Goal: Information Seeking & Learning: Stay updated

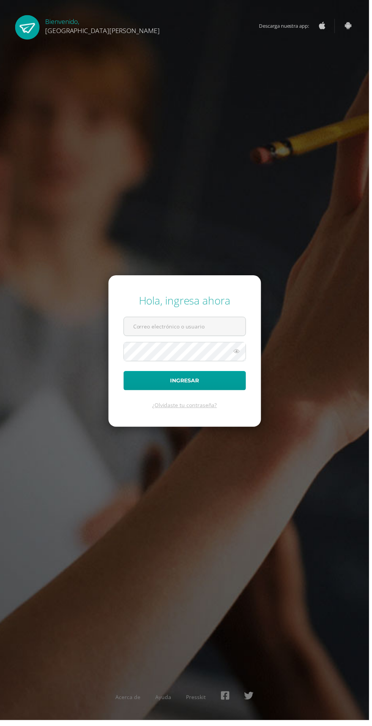
click at [212, 338] on input "text" at bounding box center [186, 329] width 123 height 19
type input "[EMAIL_ADDRESS][PERSON_NAME][DOMAIN_NAME]"
click at [124, 374] on button "Ingresar" at bounding box center [185, 383] width 123 height 19
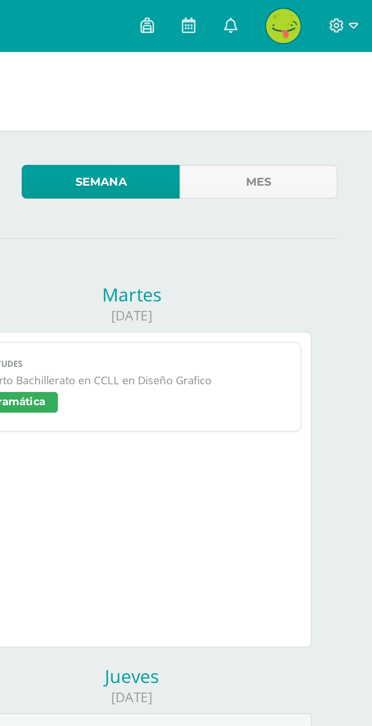
click at [311, 12] on icon at bounding box center [310, 11] width 6 height 7
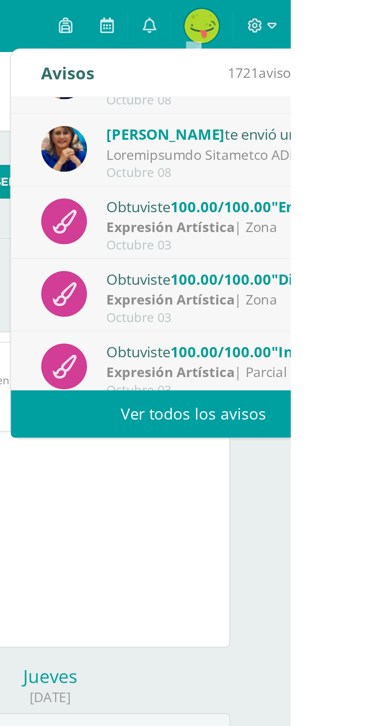
scroll to position [126, 0]
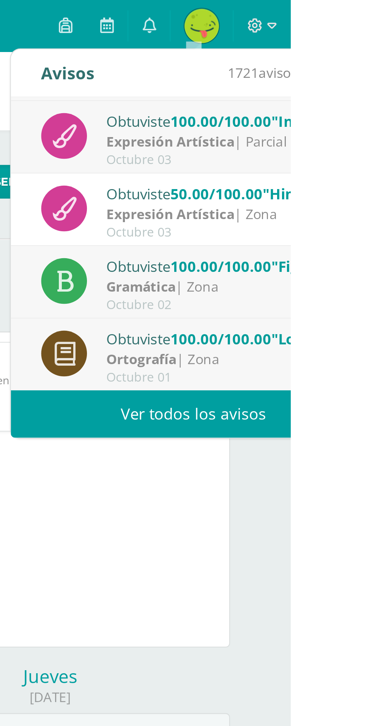
click at [367, 176] on link "Ver todos los avisos" at bounding box center [329, 182] width 161 height 21
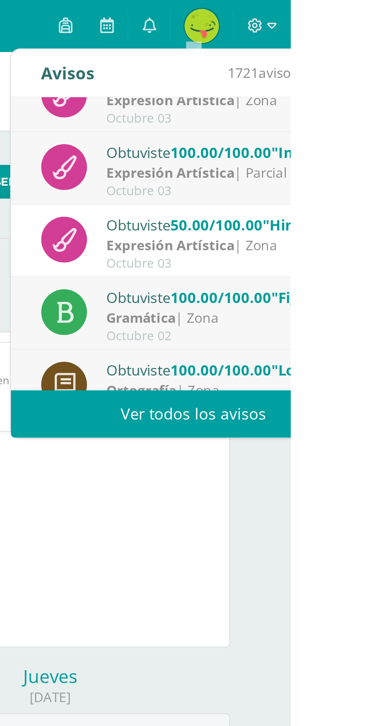
scroll to position [87, 0]
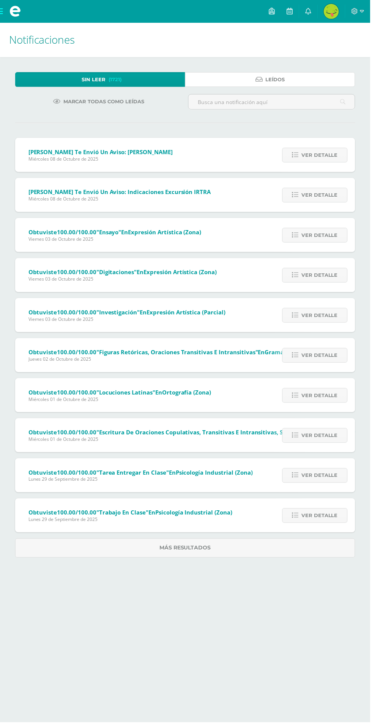
click at [273, 82] on span "Leídos" at bounding box center [276, 80] width 19 height 14
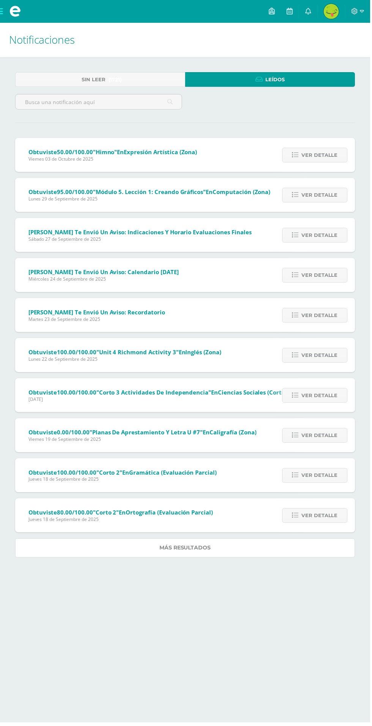
click at [252, 549] on link "Más resultados" at bounding box center [186, 550] width 342 height 19
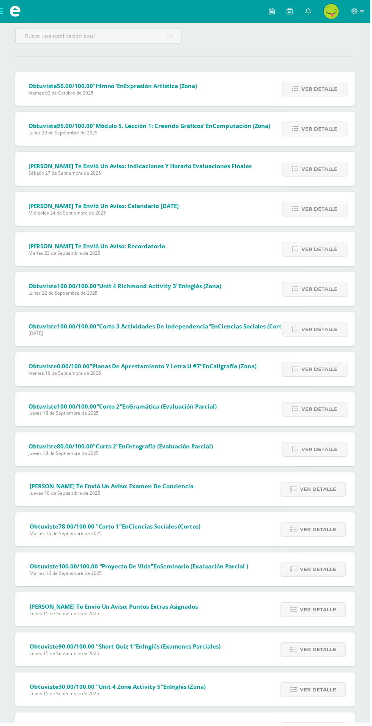
scroll to position [62, 0]
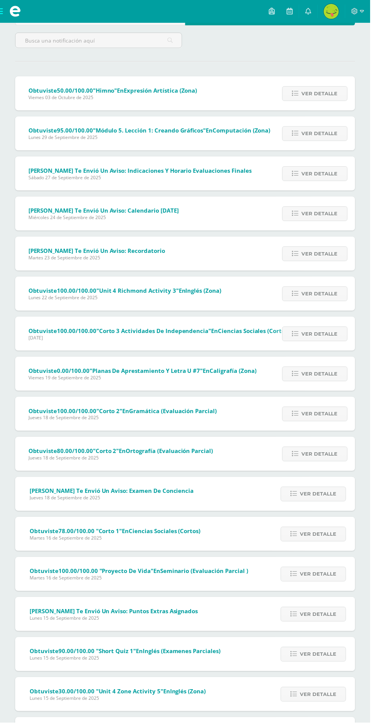
click at [319, 213] on span "Ver detalle" at bounding box center [321, 215] width 36 height 14
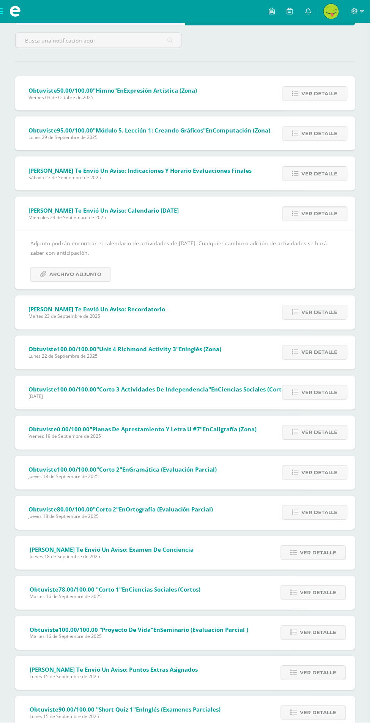
click at [340, 167] on link "Ver detalle" at bounding box center [317, 174] width 66 height 15
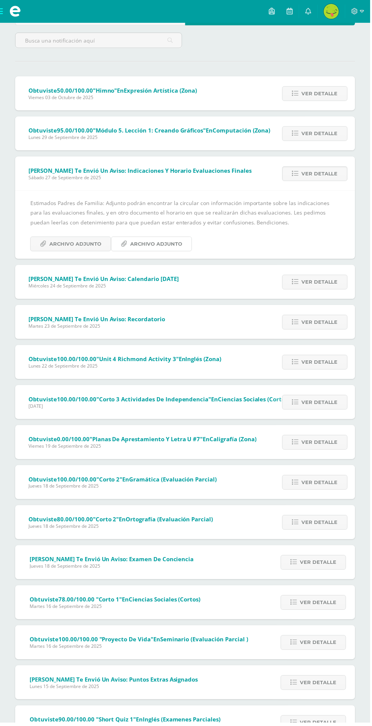
click at [143, 244] on span "Archivo Adjunto" at bounding box center [157, 245] width 52 height 14
click at [70, 246] on span "Archivo Adjunto" at bounding box center [76, 245] width 52 height 14
